Goal: Task Accomplishment & Management: Use online tool/utility

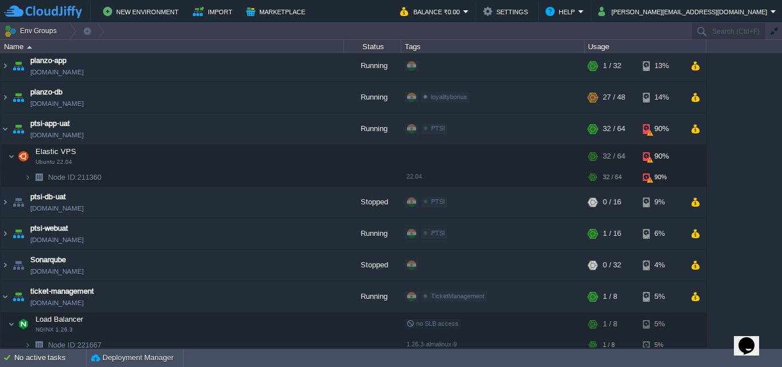
scroll to position [1011, 0]
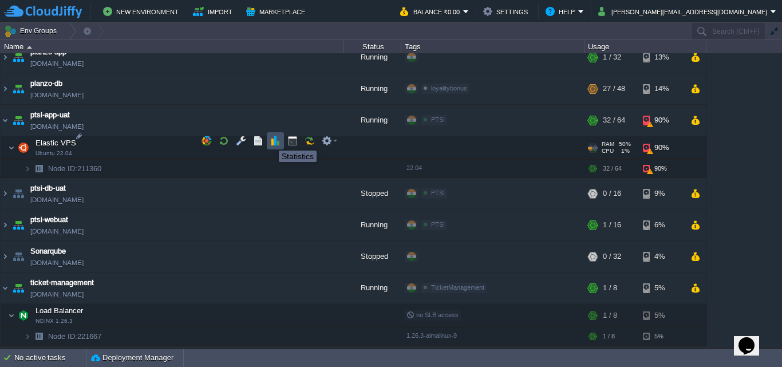
click at [272, 140] on button "button" at bounding box center [275, 141] width 10 height 10
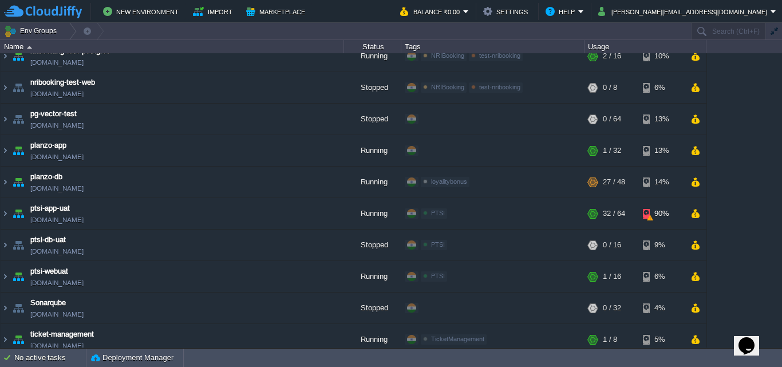
scroll to position [895, 0]
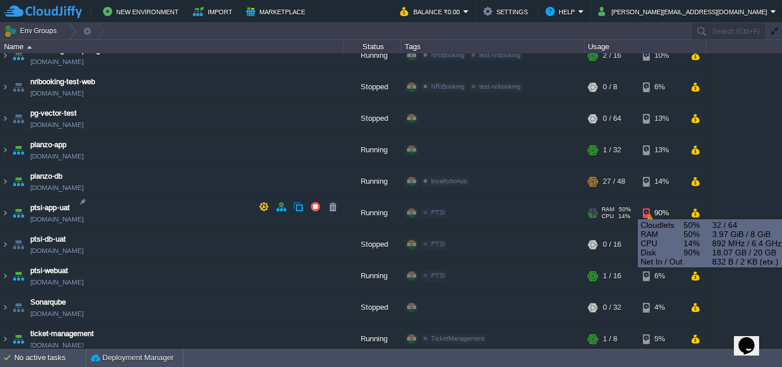
click at [652, 209] on div "90%" at bounding box center [661, 213] width 37 height 31
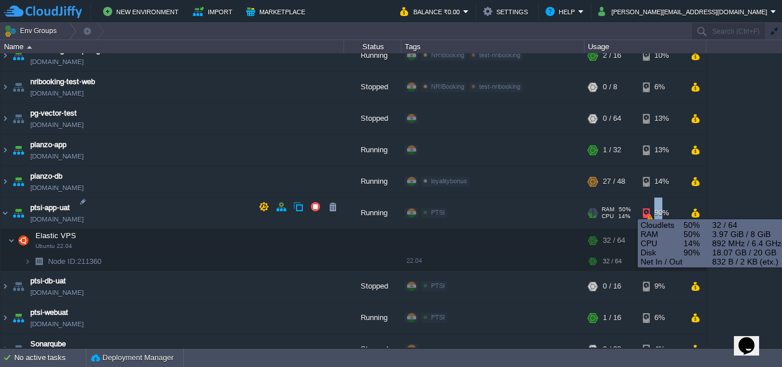
click at [652, 209] on div "90%" at bounding box center [661, 213] width 37 height 31
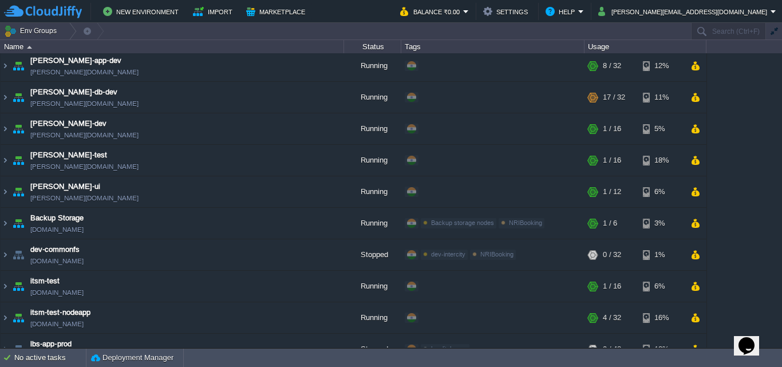
scroll to position [0, 0]
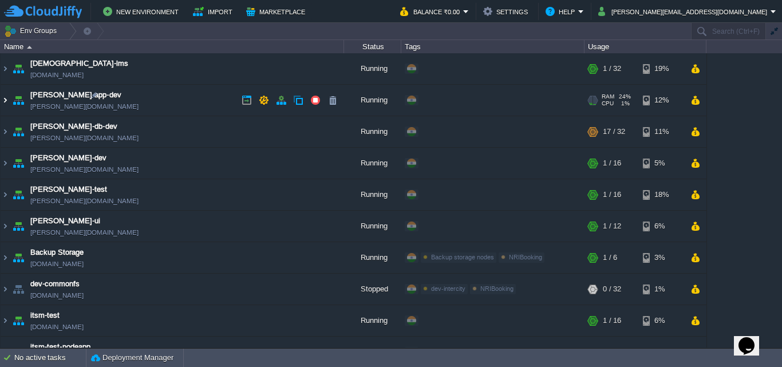
click at [5, 99] on img at bounding box center [5, 100] width 9 height 31
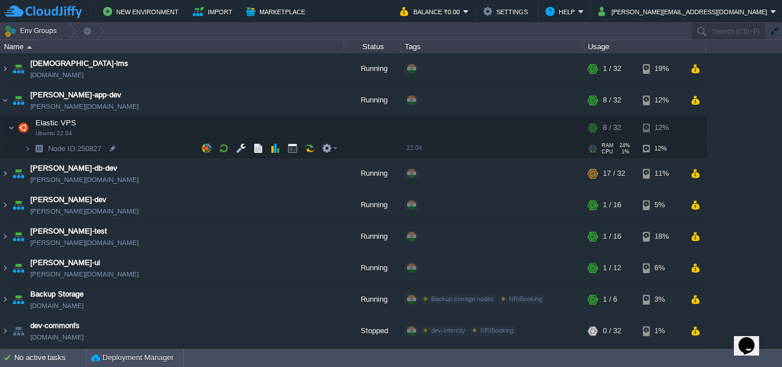
click at [33, 145] on img at bounding box center [39, 149] width 16 height 18
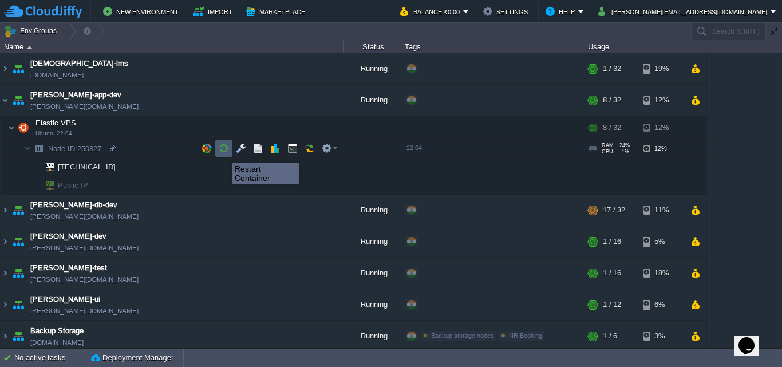
click at [223, 153] on button "button" at bounding box center [224, 148] width 10 height 10
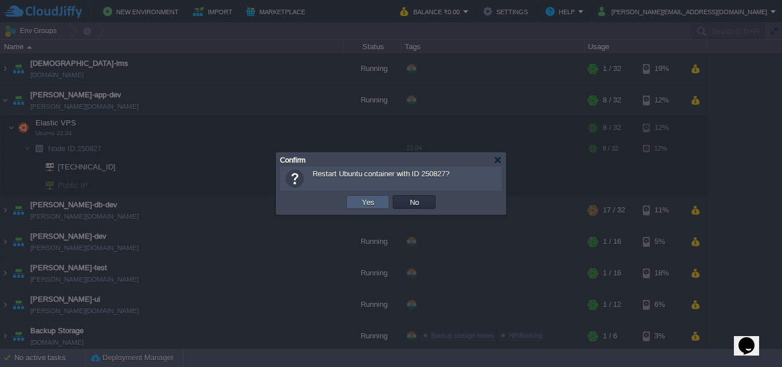
click at [354, 205] on td "Yes" at bounding box center [367, 202] width 43 height 14
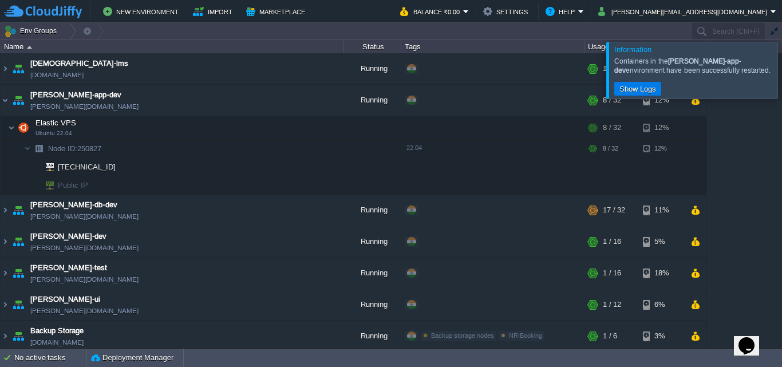
click at [781, 69] on div at bounding box center [796, 70] width 0 height 56
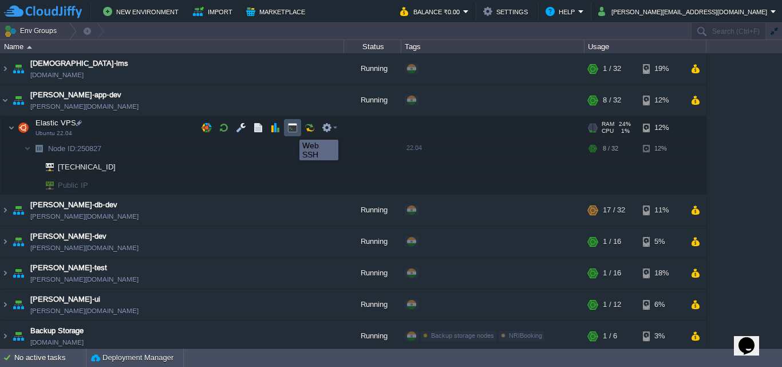
click at [291, 129] on button "button" at bounding box center [292, 128] width 10 height 10
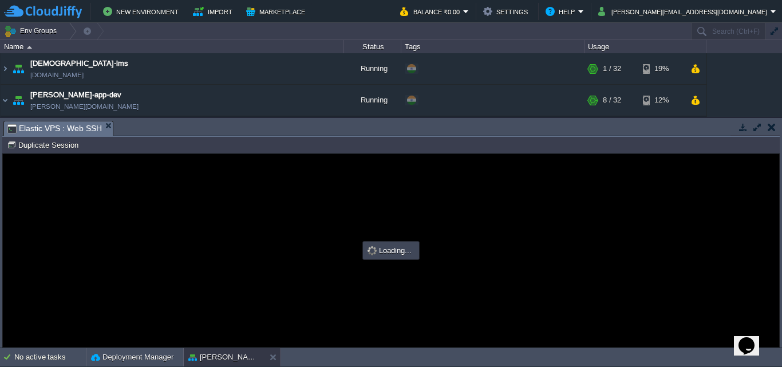
type input "#000000"
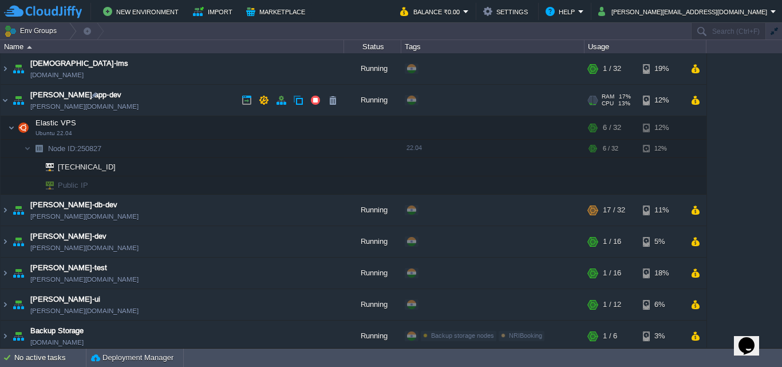
click at [10, 98] on td "archer-app-dev archer-app-dev.cloudjiffy.net" at bounding box center [173, 100] width 344 height 31
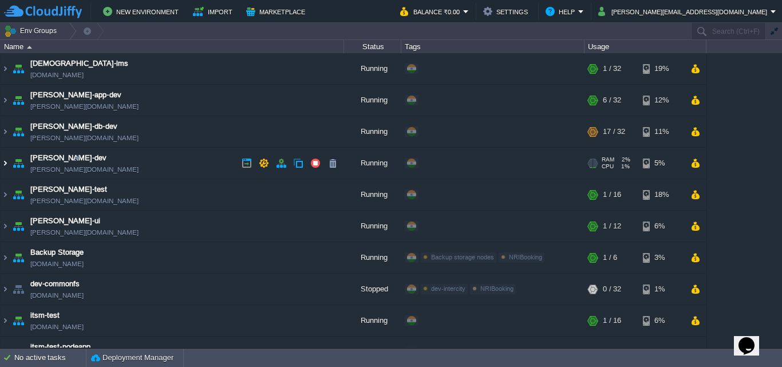
click at [3, 168] on img at bounding box center [5, 163] width 9 height 31
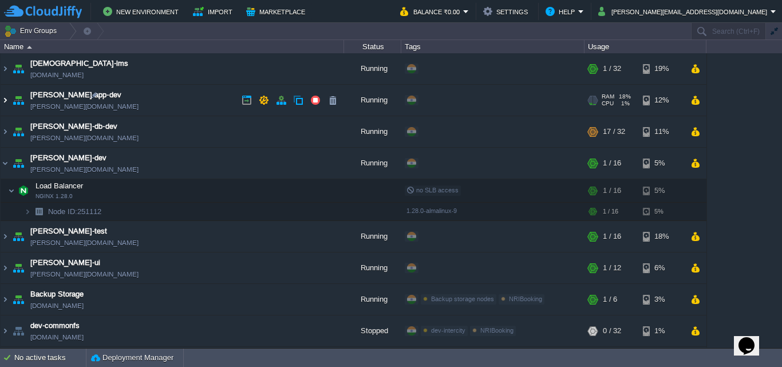
click at [6, 98] on img at bounding box center [5, 100] width 9 height 31
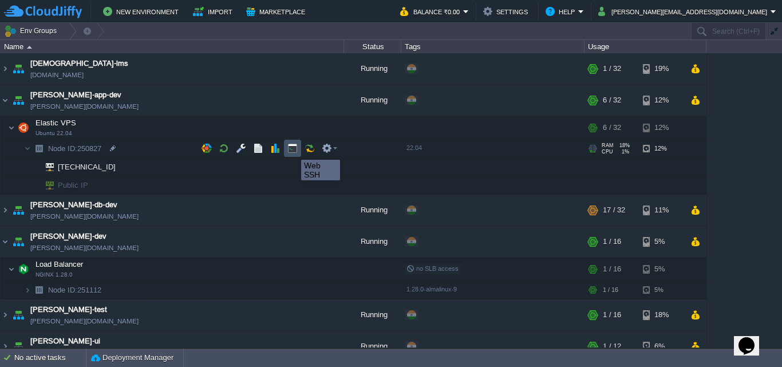
click at [293, 149] on button "button" at bounding box center [292, 148] width 10 height 10
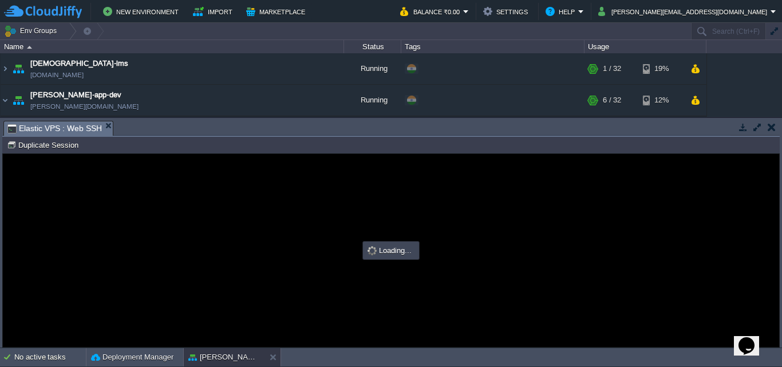
type input "#000000"
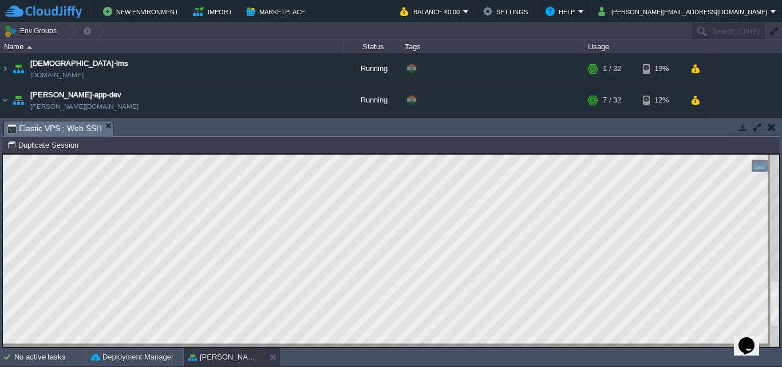
click at [779, 154] on html "Copy: Ctrl + Shift + C Paste: Ctrl + V Settings: Ctrl + Shift + Alt 0" at bounding box center [391, 154] width 776 height 0
click at [768, 343] on div at bounding box center [391, 251] width 776 height 192
click at [165, 21] on div "New Environment Import Marketplace Bonus ₹0.00 Upgrade Account Balance ₹0.00 Se…" at bounding box center [391, 11] width 782 height 23
